Goal: Participate in discussion: Engage in conversation with other users on a specific topic

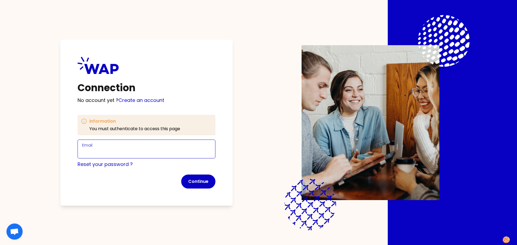
click at [124, 153] on input "Email" at bounding box center [146, 153] width 129 height 8
click at [68, 188] on div "Connection No account yet ? Create an account Information You must authenticate…" at bounding box center [146, 123] width 172 height 166
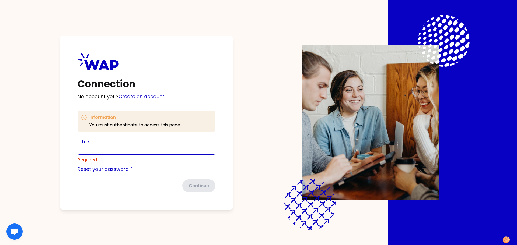
click at [103, 146] on input "Email" at bounding box center [146, 149] width 129 height 8
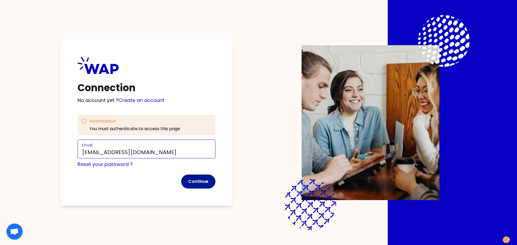
type input "[EMAIL_ADDRESS][DOMAIN_NAME]"
click at [195, 184] on button "Continue" at bounding box center [198, 182] width 34 height 14
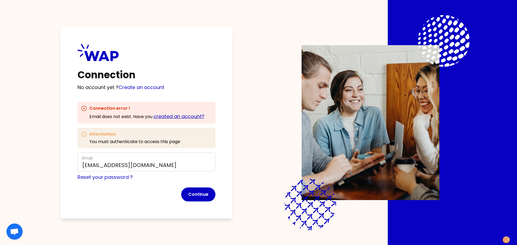
click at [178, 118] on link "created an account?" at bounding box center [178, 116] width 51 height 7
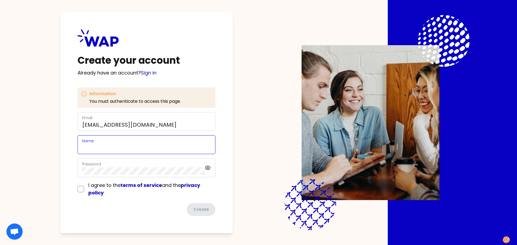
click at [111, 145] on input "Name" at bounding box center [146, 148] width 129 height 8
type input "[PERSON_NAME]"
click at [99, 164] on label "Password" at bounding box center [91, 164] width 19 height 5
click at [207, 168] on icon at bounding box center [208, 168] width 6 height 6
click at [81, 188] on input "checkbox" at bounding box center [81, 189] width 6 height 6
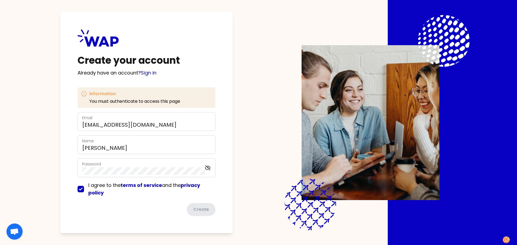
checkbox input "true"
click at [208, 214] on button "Create" at bounding box center [201, 210] width 30 height 14
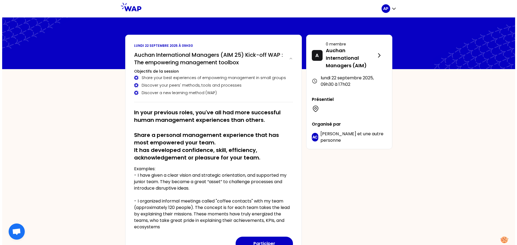
scroll to position [27, 0]
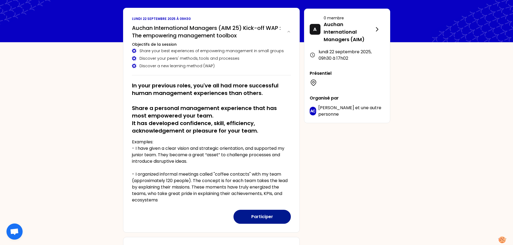
click at [250, 219] on button "Participer" at bounding box center [261, 217] width 57 height 14
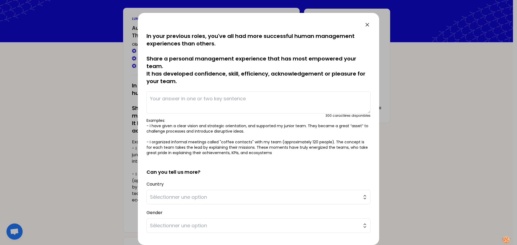
click at [186, 99] on textarea at bounding box center [258, 103] width 224 height 22
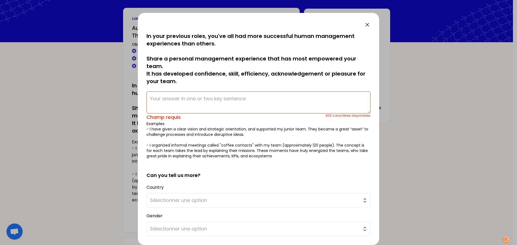
paste textarea "[DATE], several Auchan stores were about to close due to underperforming result…"
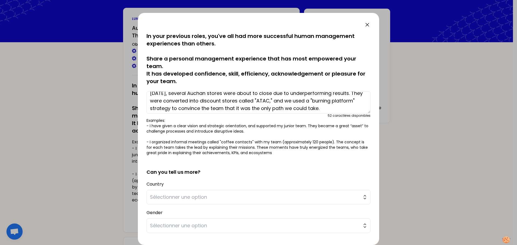
scroll to position [0, 0]
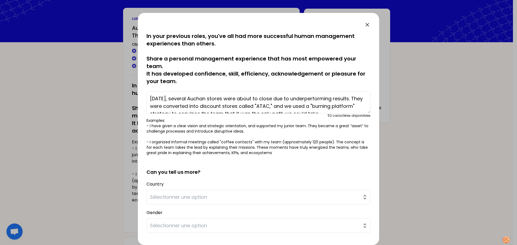
drag, startPoint x: 179, startPoint y: 106, endPoint x: 169, endPoint y: 106, distance: 10.5
click at [169, 106] on textarea "[DATE], several Auchan stores were about to close due to underperforming result…" at bounding box center [258, 103] width 224 height 22
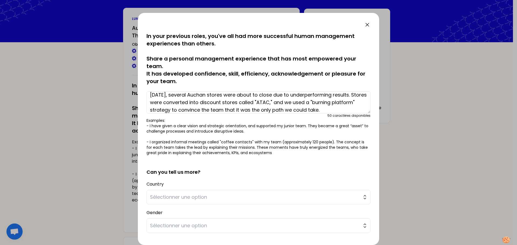
drag, startPoint x: 324, startPoint y: 103, endPoint x: 318, endPoint y: 102, distance: 6.2
click at [318, 103] on textarea "[DATE], several Auchan stores were about to close due to underperforming result…" at bounding box center [258, 103] width 224 height 22
click at [182, 109] on textarea "[DATE], several Auchan stores were about to close due to underperforming result…" at bounding box center [258, 103] width 224 height 22
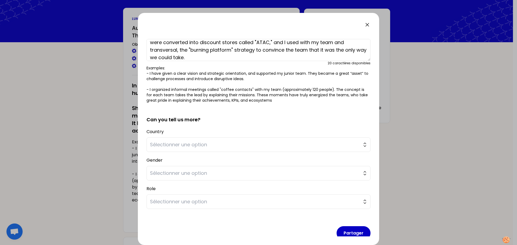
scroll to position [54, 0]
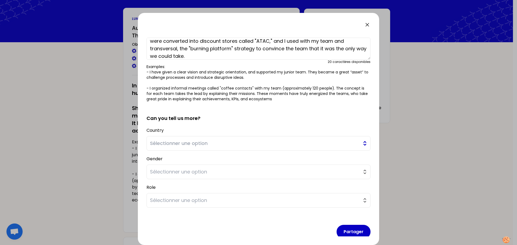
type textarea "[DATE], several Auchan stores were about to close due to underperforming result…"
click at [194, 145] on span "Sélectionner une option" at bounding box center [254, 144] width 209 height 8
click at [178, 173] on span "Sélectionner une option" at bounding box center [254, 172] width 209 height 8
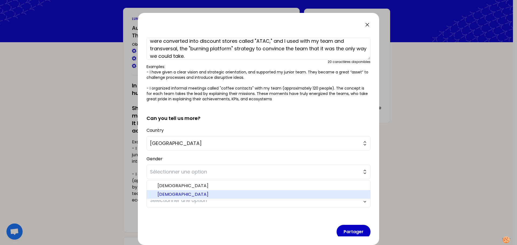
click at [167, 193] on span "[DEMOGRAPHIC_DATA]" at bounding box center [262, 194] width 208 height 6
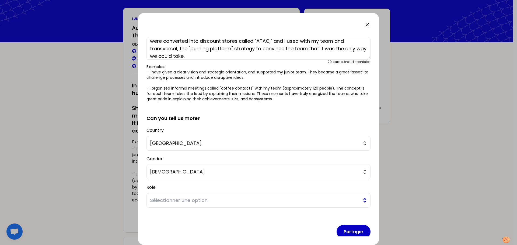
click at [164, 202] on span "Sélectionner une option" at bounding box center [254, 201] width 209 height 8
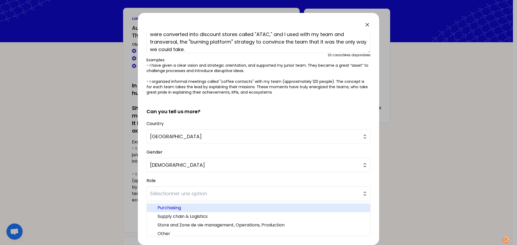
scroll to position [37, 0]
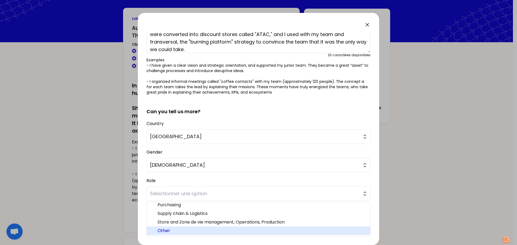
click at [192, 230] on span "Other" at bounding box center [262, 231] width 208 height 6
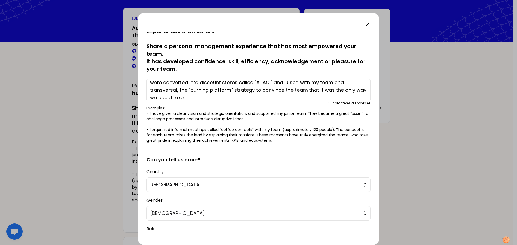
scroll to position [7, 0]
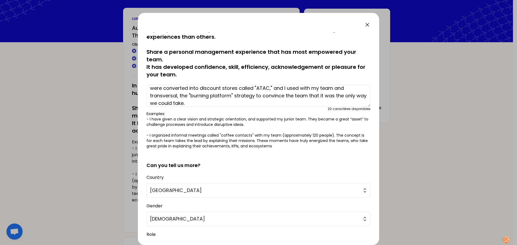
click at [196, 94] on textarea "[DATE], several Auchan stores were about to close due to underperforming result…" at bounding box center [258, 96] width 224 height 22
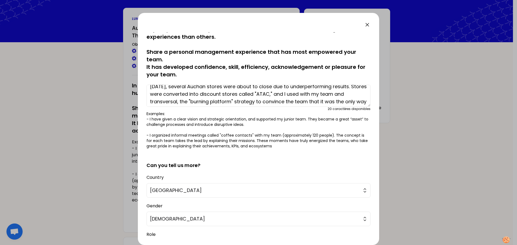
scroll to position [0, 0]
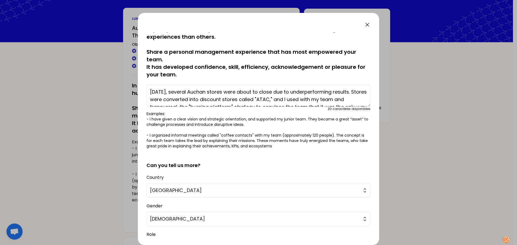
click at [169, 98] on textarea "[DATE], several Auchan stores were about to close due to underperforming result…" at bounding box center [258, 96] width 224 height 22
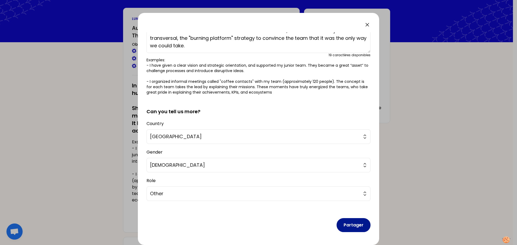
type textarea "[DATE], several Auchan stores were about to close due to underperforming result…"
click at [345, 225] on button "Partager" at bounding box center [354, 225] width 34 height 14
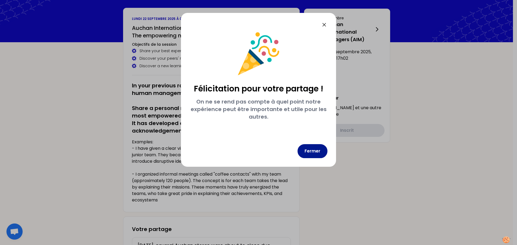
click at [317, 151] on button "Fermer" at bounding box center [313, 151] width 30 height 14
